Goal: Task Accomplishment & Management: Use online tool/utility

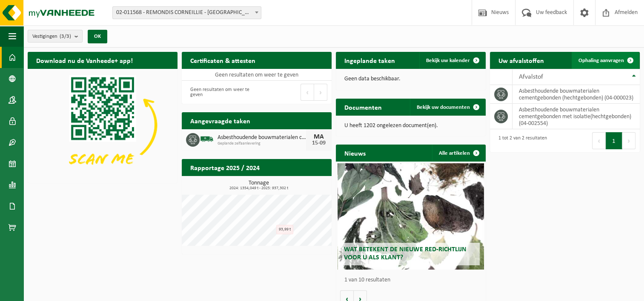
click at [611, 58] on span "Ophaling aanvragen" at bounding box center [602, 61] width 46 height 6
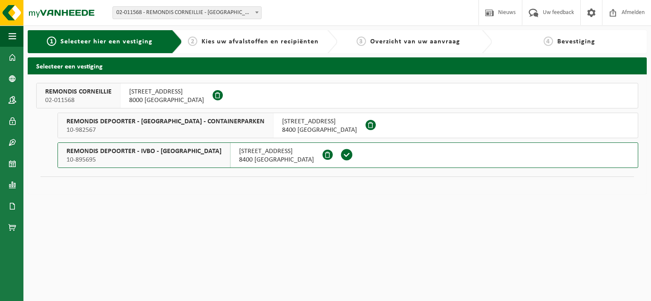
click at [102, 97] on span "02-011568" at bounding box center [78, 100] width 66 height 9
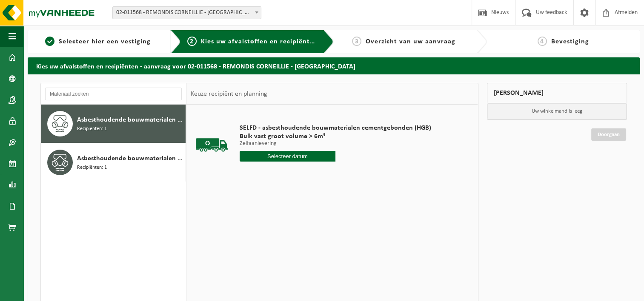
click at [310, 158] on input "text" at bounding box center [288, 156] width 96 height 11
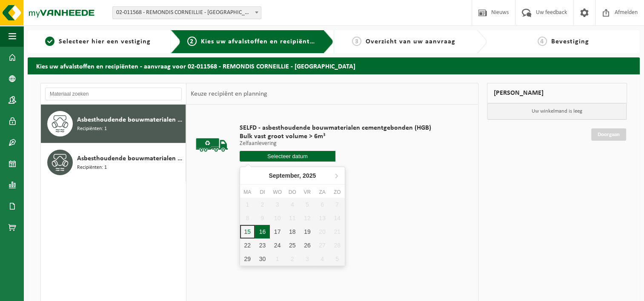
click at [261, 237] on div "16" at bounding box center [262, 232] width 15 height 14
type input "Van [DATE]"
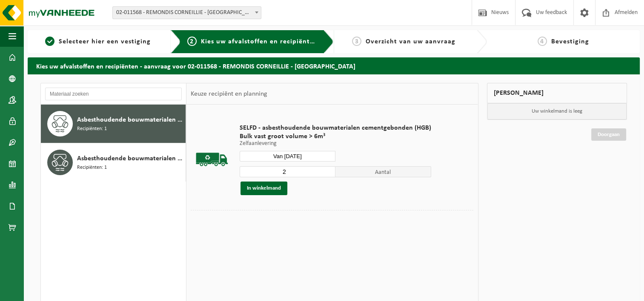
click at [327, 169] on input "2" at bounding box center [288, 171] width 96 height 11
click at [327, 169] on input "3" at bounding box center [288, 171] width 96 height 11
type input "4"
click at [327, 169] on input "4" at bounding box center [288, 171] width 96 height 11
click at [264, 190] on button "In winkelmand" at bounding box center [264, 189] width 47 height 14
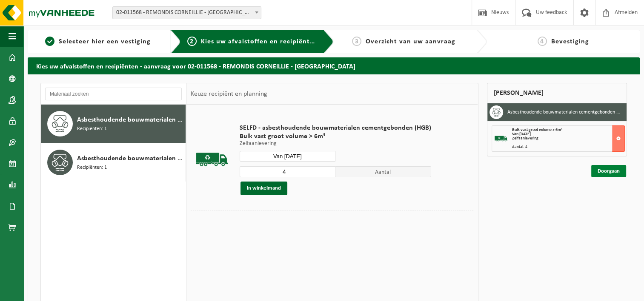
click at [601, 173] on link "Doorgaan" at bounding box center [608, 171] width 35 height 12
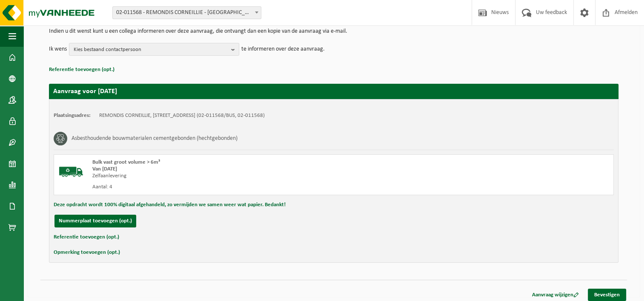
scroll to position [95, 0]
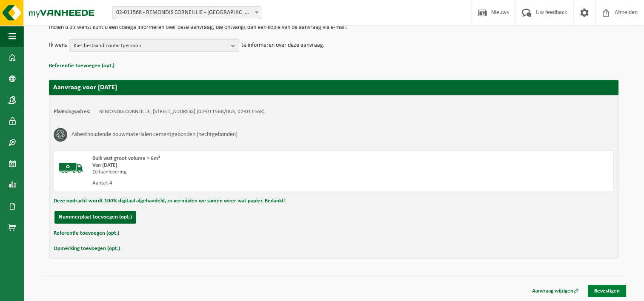
click at [606, 288] on link "Bevestigen" at bounding box center [607, 291] width 38 height 12
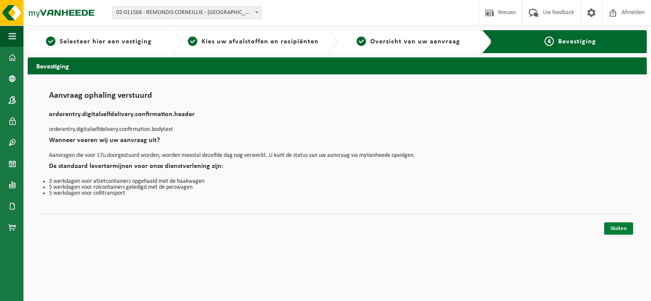
click at [621, 228] on link "Sluiten" at bounding box center [618, 229] width 29 height 12
